Goal: Information Seeking & Learning: Learn about a topic

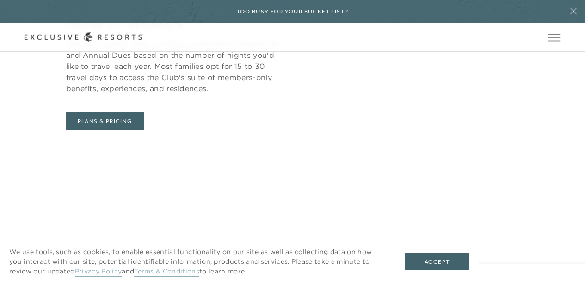
scroll to position [3462, 0]
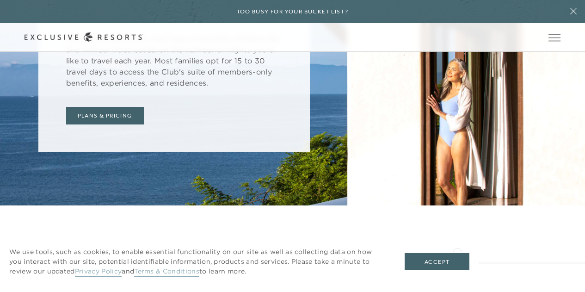
click at [456, 251] on div "We use tools, such as cookies, to enable essential functionality on our site as…" at bounding box center [239, 261] width 478 height 61
click at [435, 268] on button "Accept" at bounding box center [436, 262] width 65 height 18
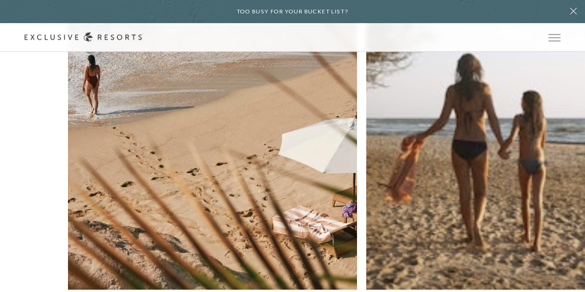
scroll to position [3914, 0]
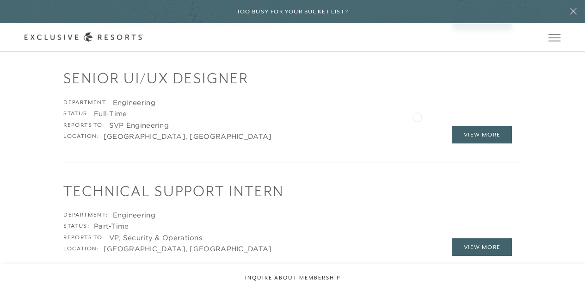
scroll to position [1367, 0]
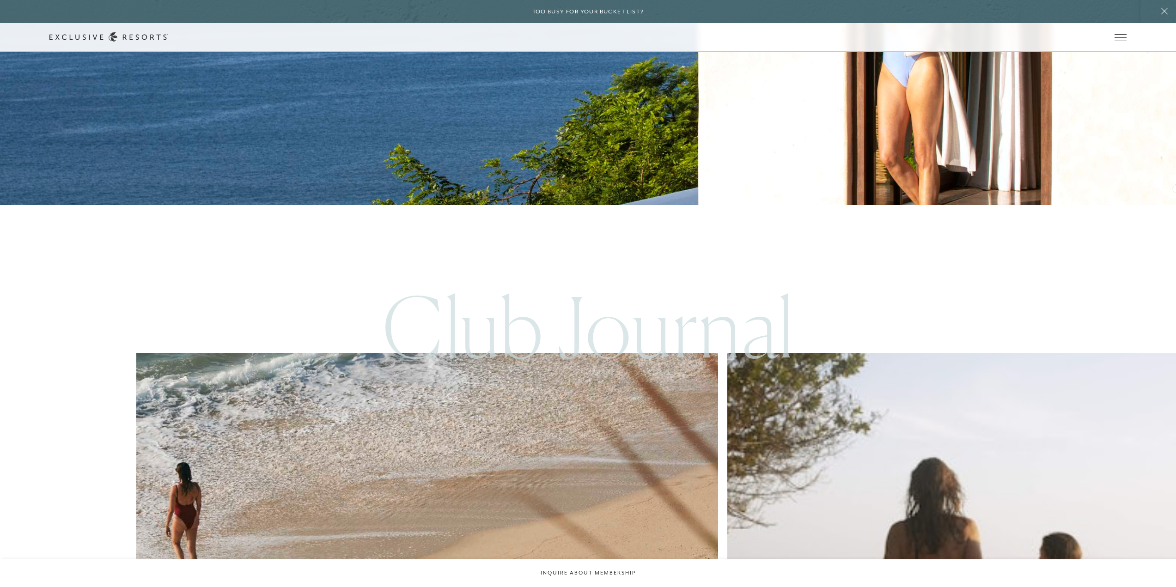
scroll to position [5145, 0]
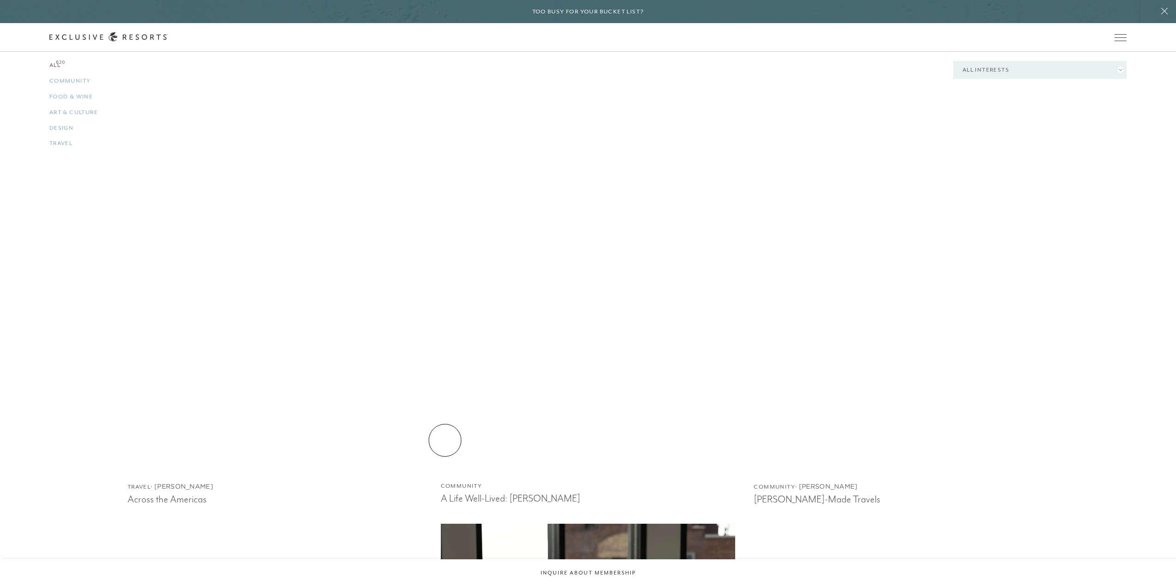
scroll to position [1802, 0]
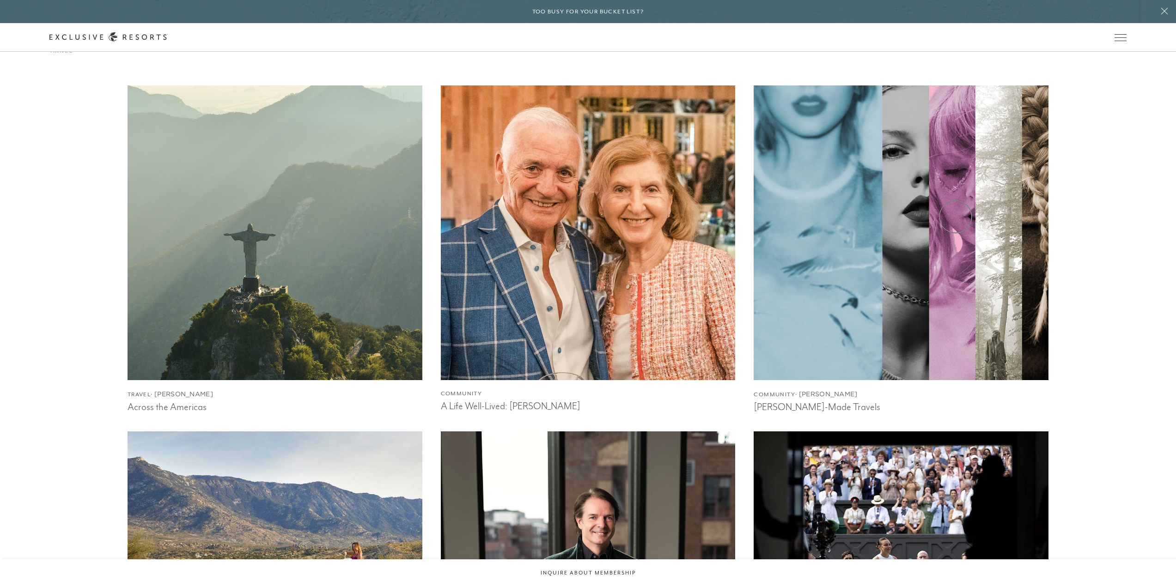
click at [956, 217] on img at bounding box center [901, 233] width 324 height 324
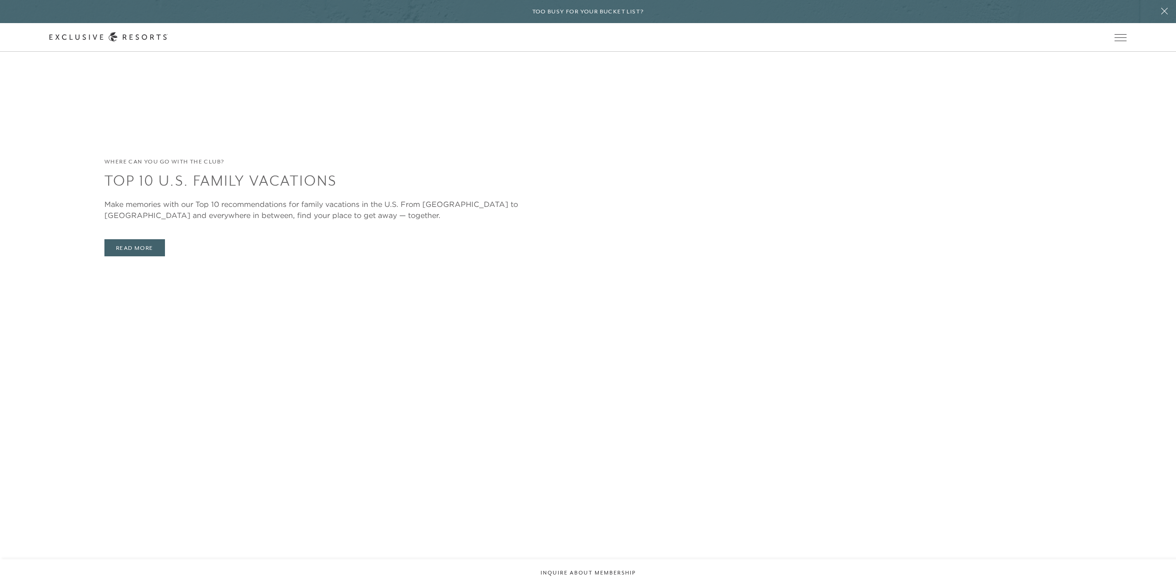
scroll to position [4144, 0]
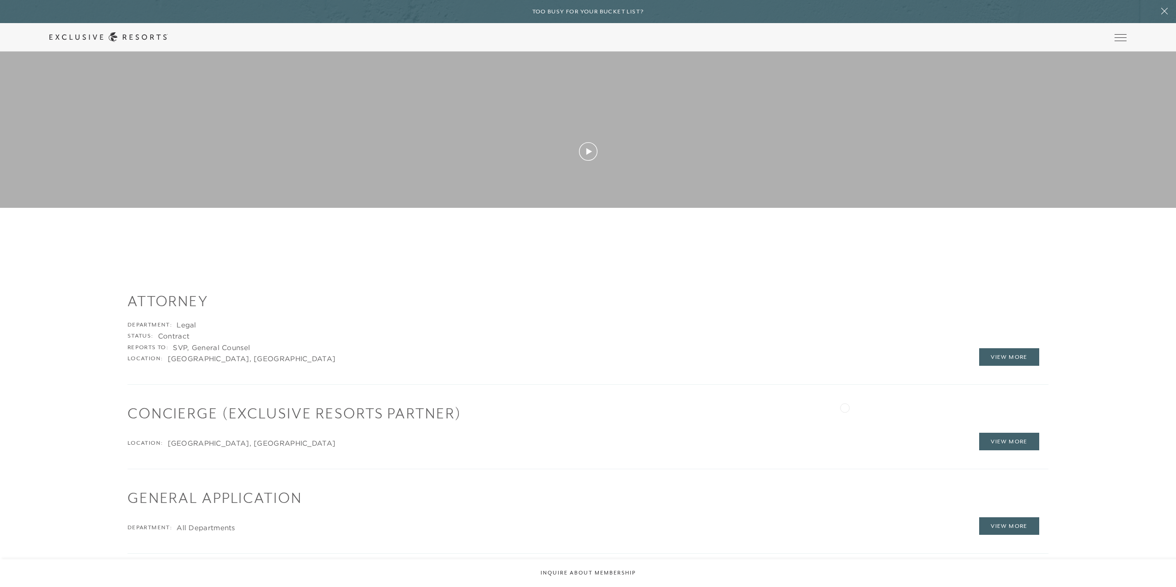
scroll to position [1571, 0]
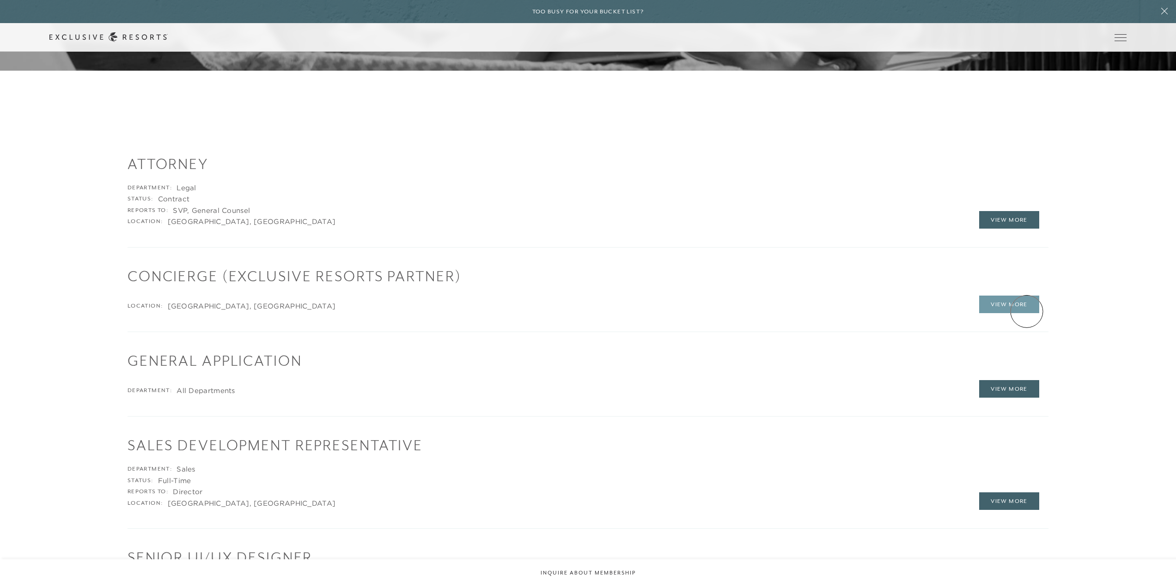
click at [1021, 310] on link "View More" at bounding box center [1009, 305] width 60 height 18
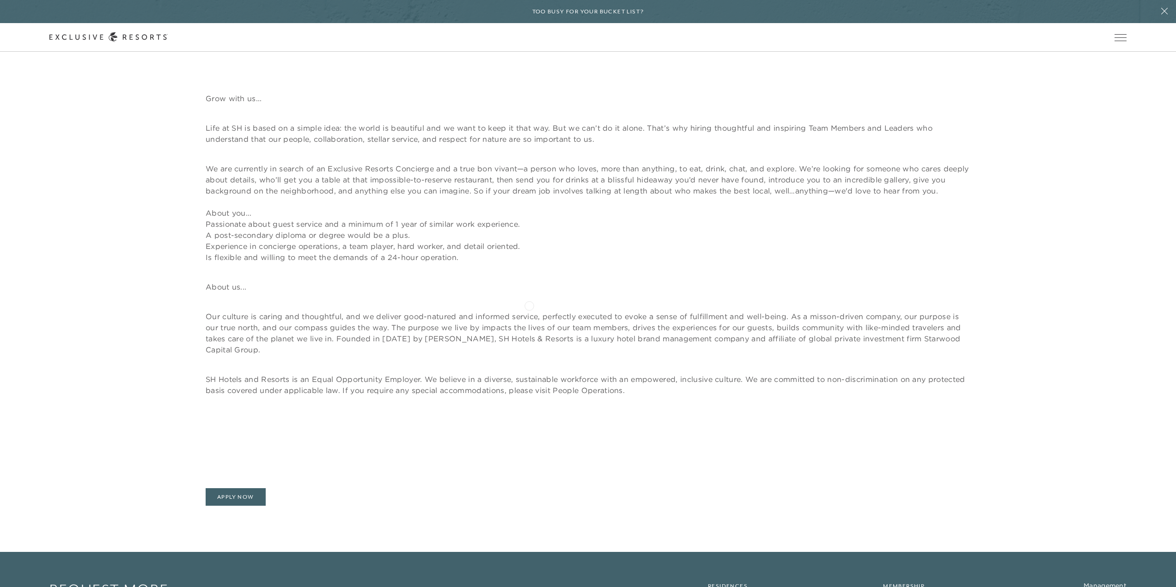
scroll to position [139, 0]
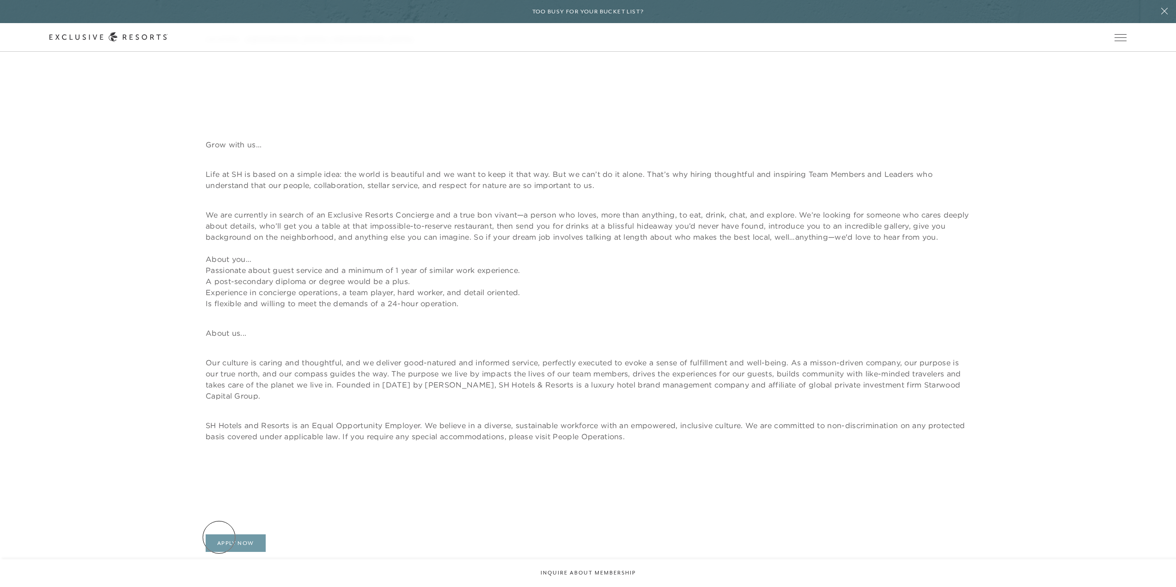
click at [219, 537] on link "Apply Now" at bounding box center [236, 544] width 60 height 18
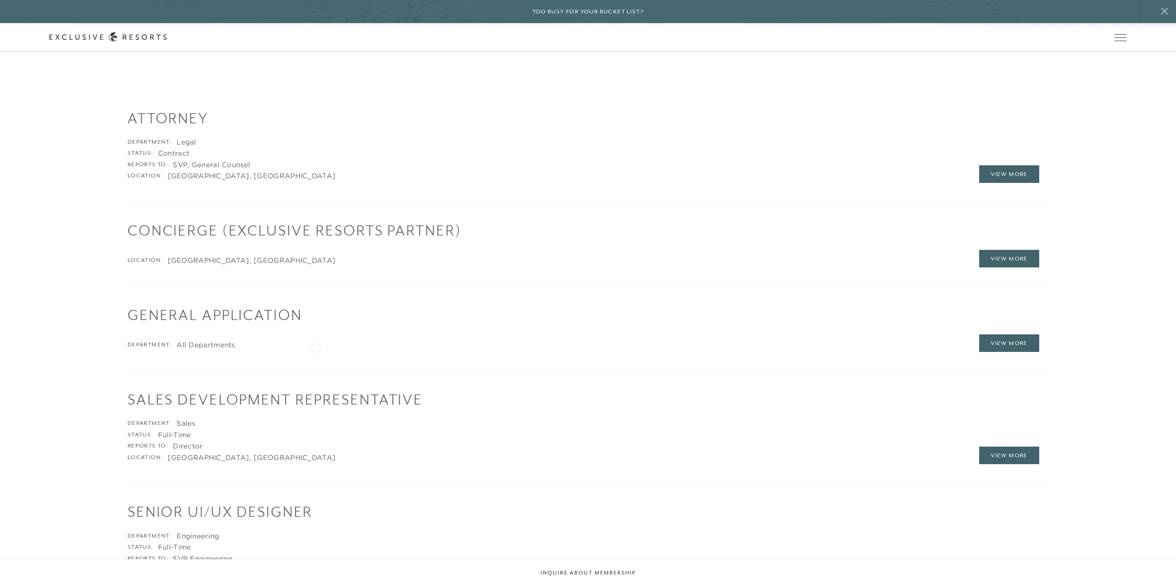
scroll to position [1590, 0]
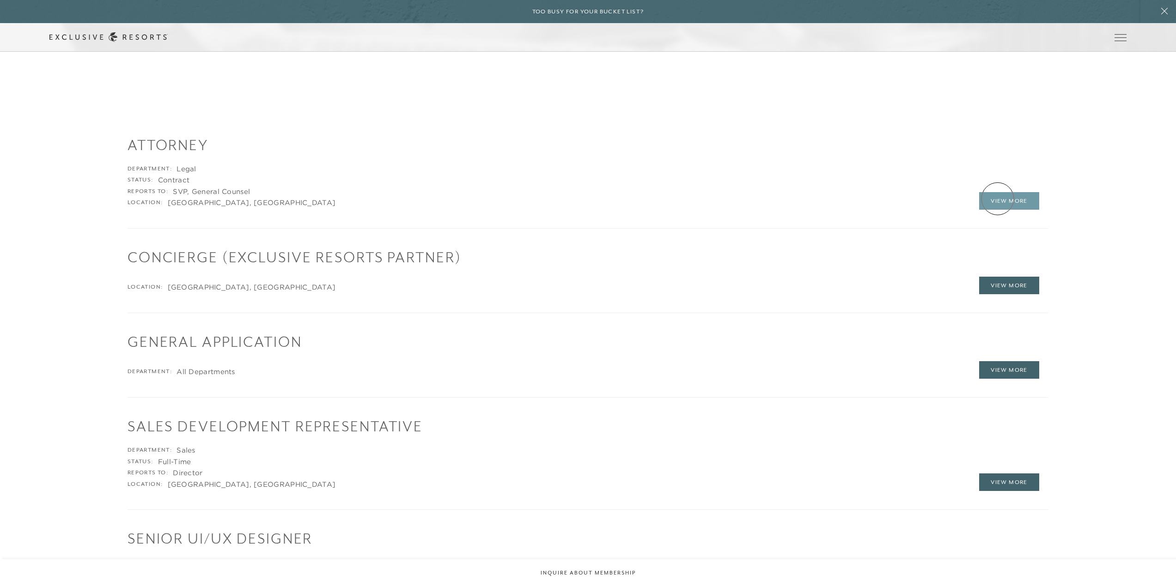
click at [998, 199] on link "View More" at bounding box center [1009, 201] width 60 height 18
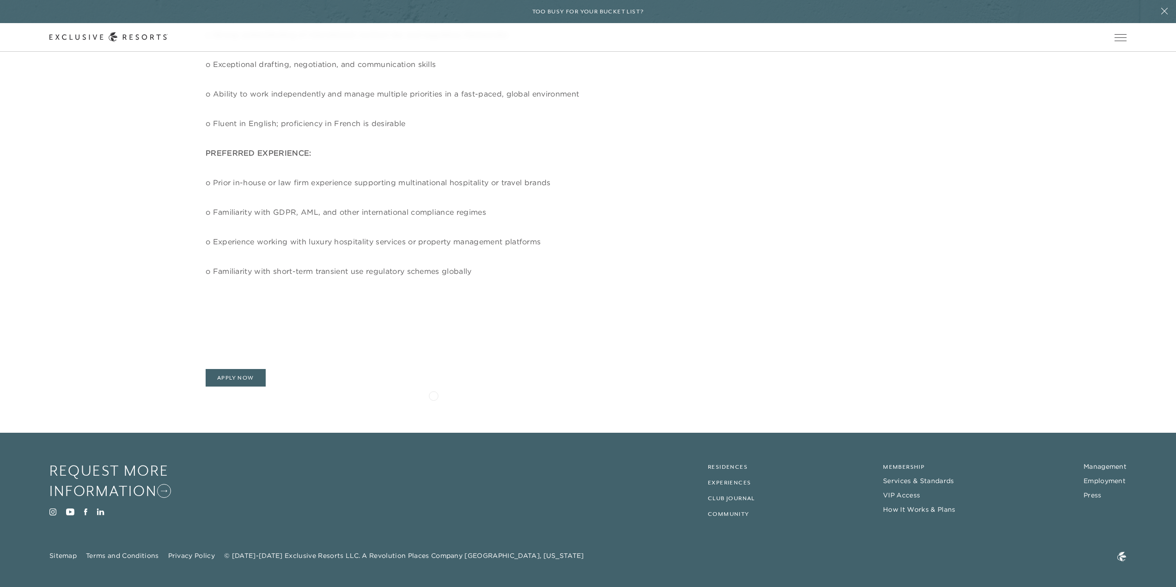
scroll to position [703, 0]
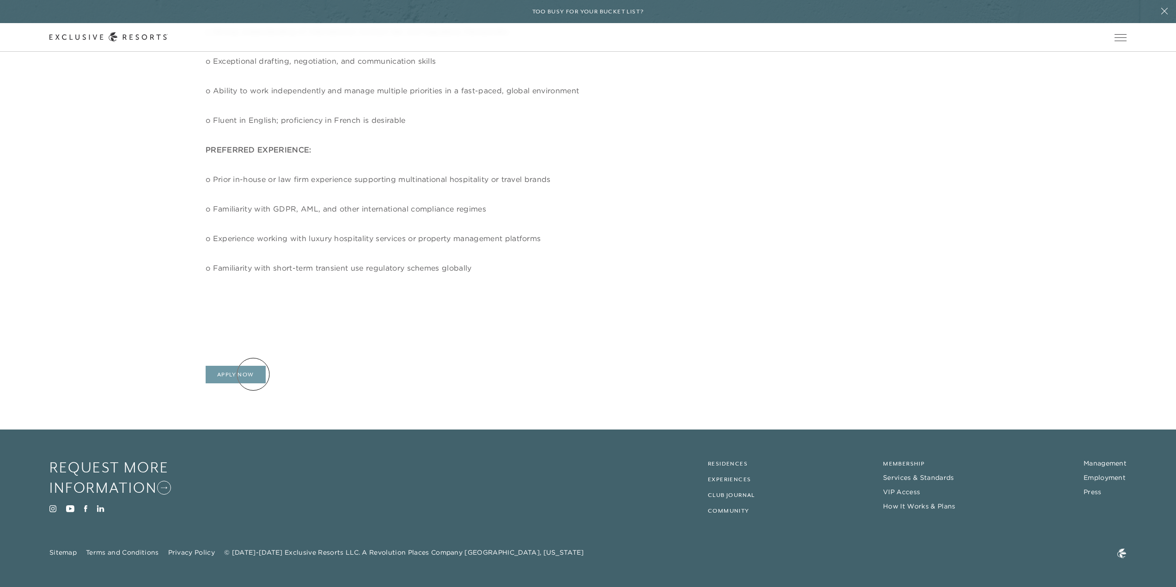
click at [253, 374] on link "Apply Now" at bounding box center [236, 375] width 60 height 18
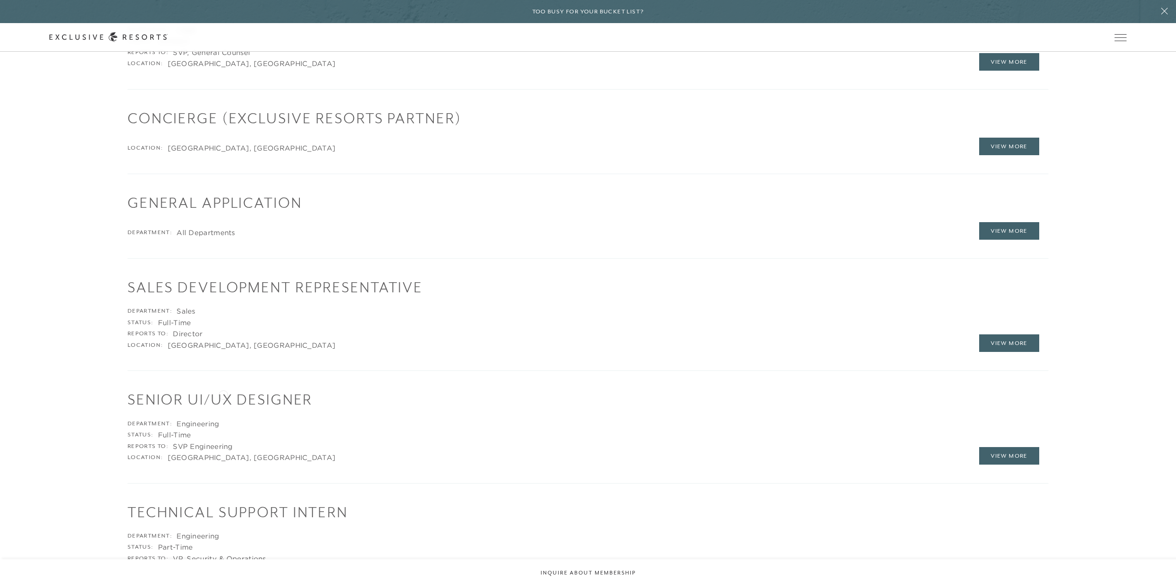
scroll to position [1914, 0]
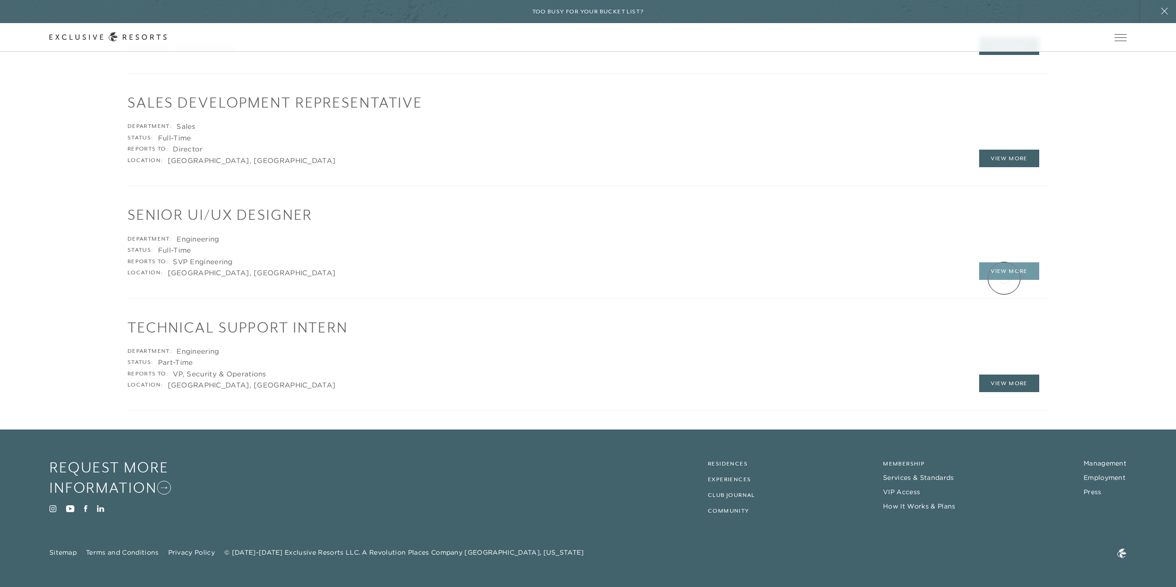
click at [1003, 277] on link "View More" at bounding box center [1009, 271] width 60 height 18
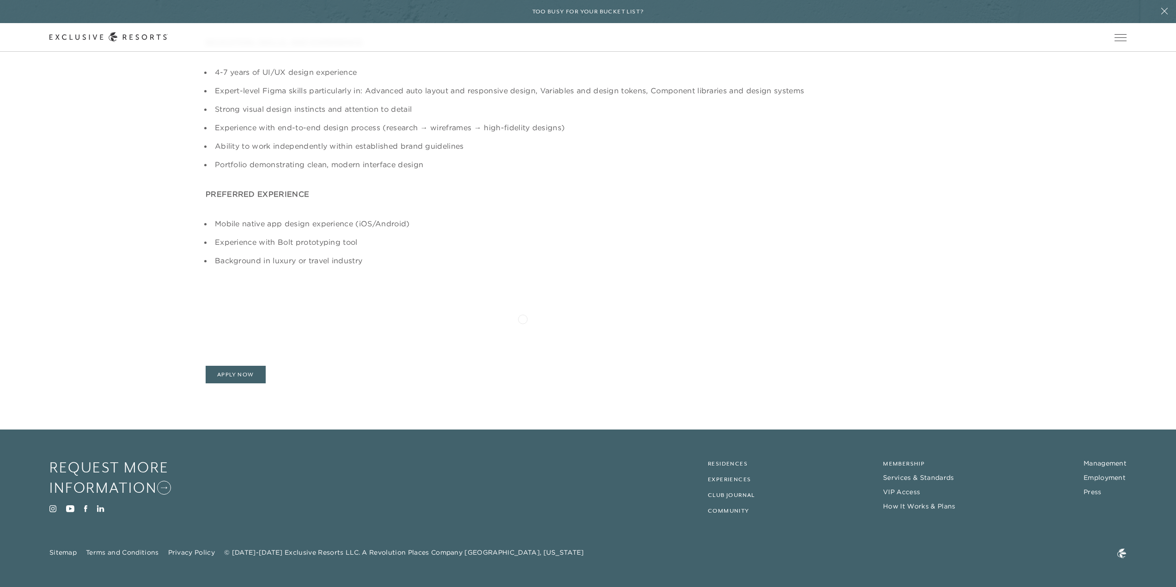
scroll to position [302, 0]
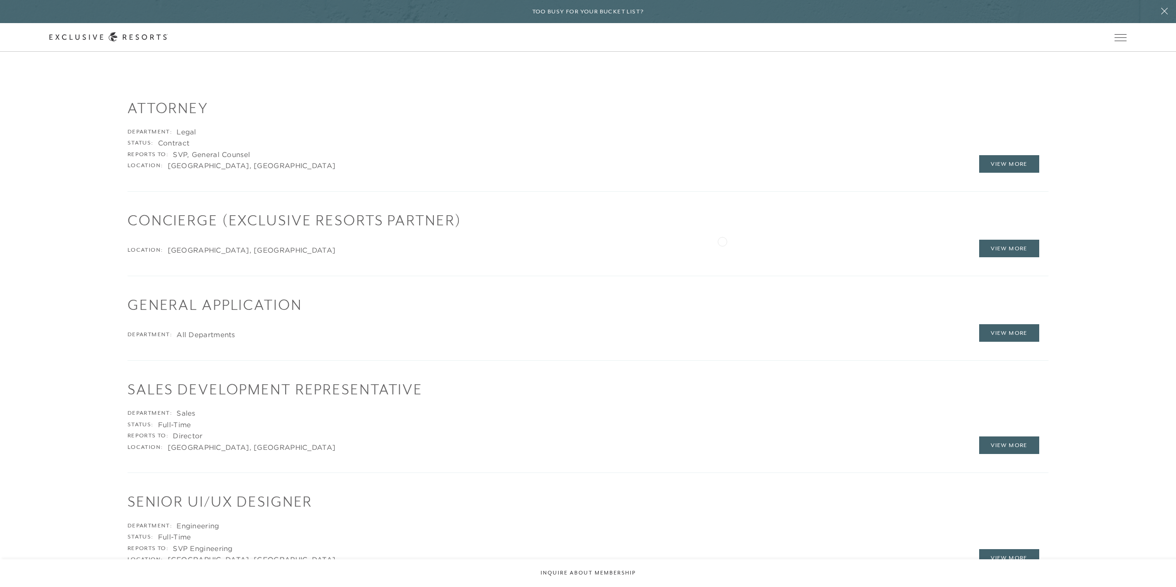
scroll to position [1498, 0]
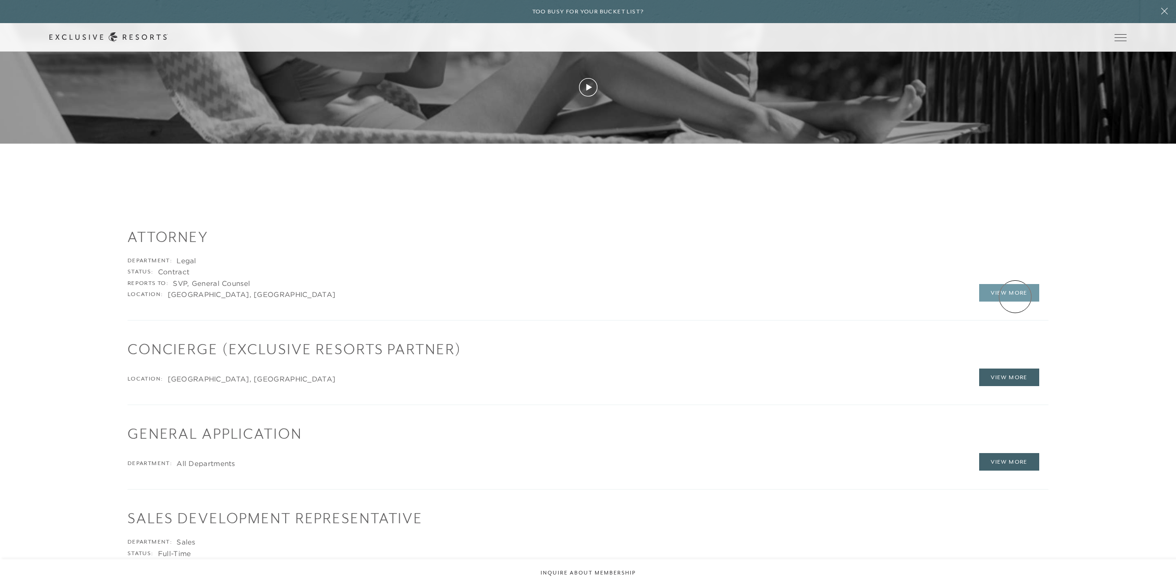
click at [1015, 297] on link "View More" at bounding box center [1009, 293] width 60 height 18
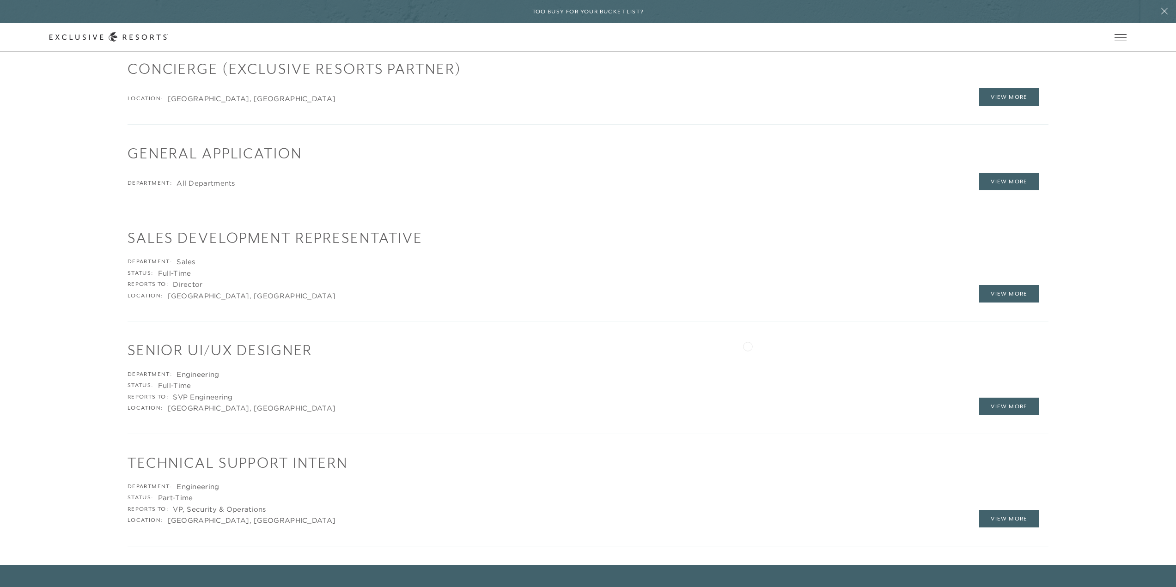
scroll to position [1775, 0]
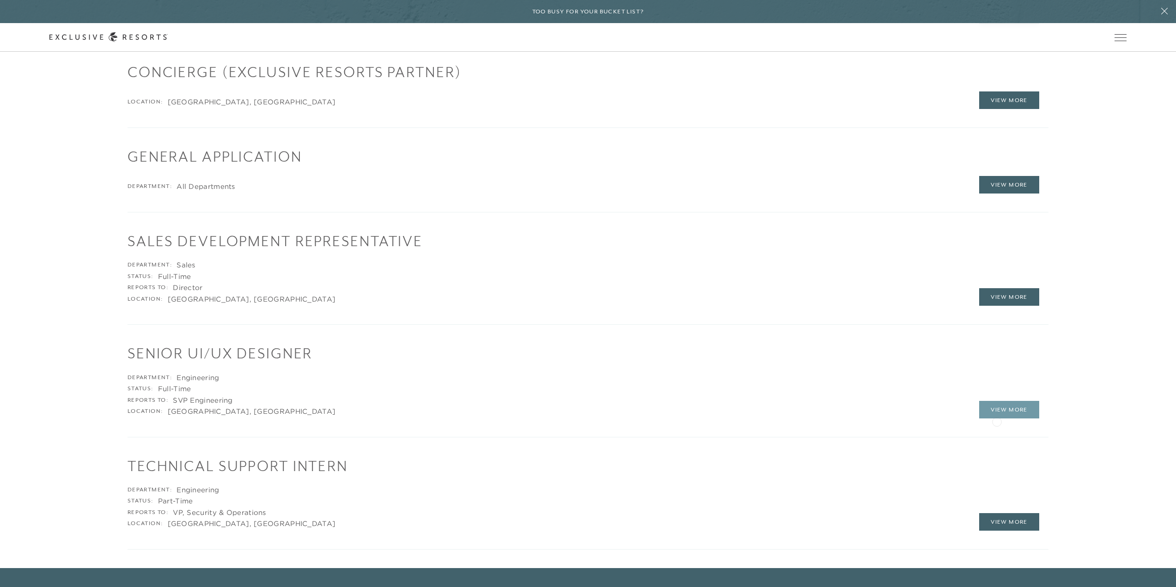
click at [1000, 412] on link "View More" at bounding box center [1009, 410] width 60 height 18
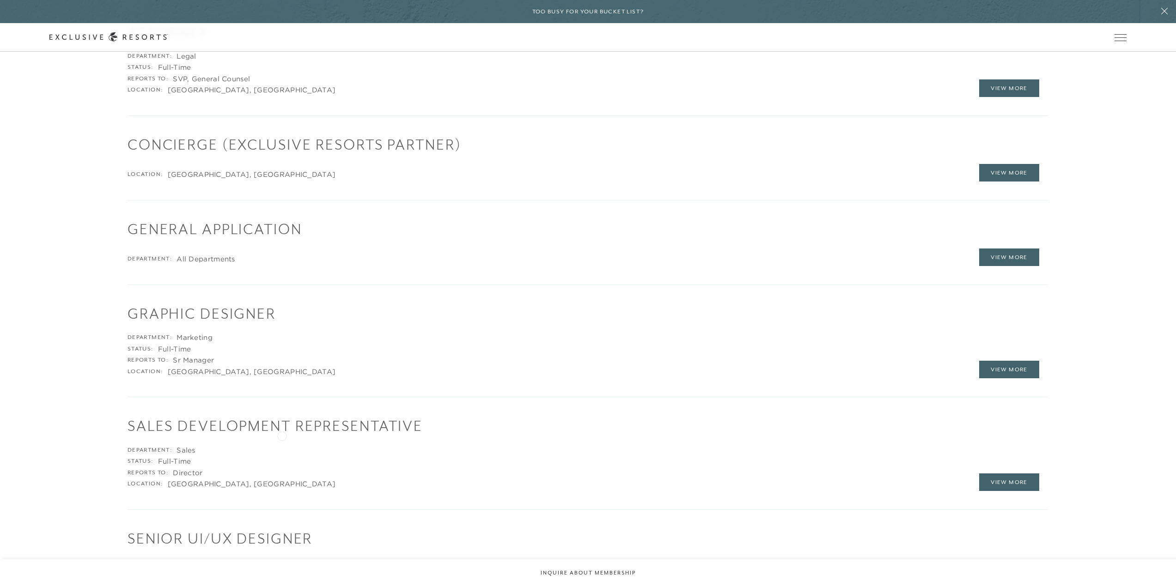
scroll to position [1980, 0]
